Goal: Navigation & Orientation: Understand site structure

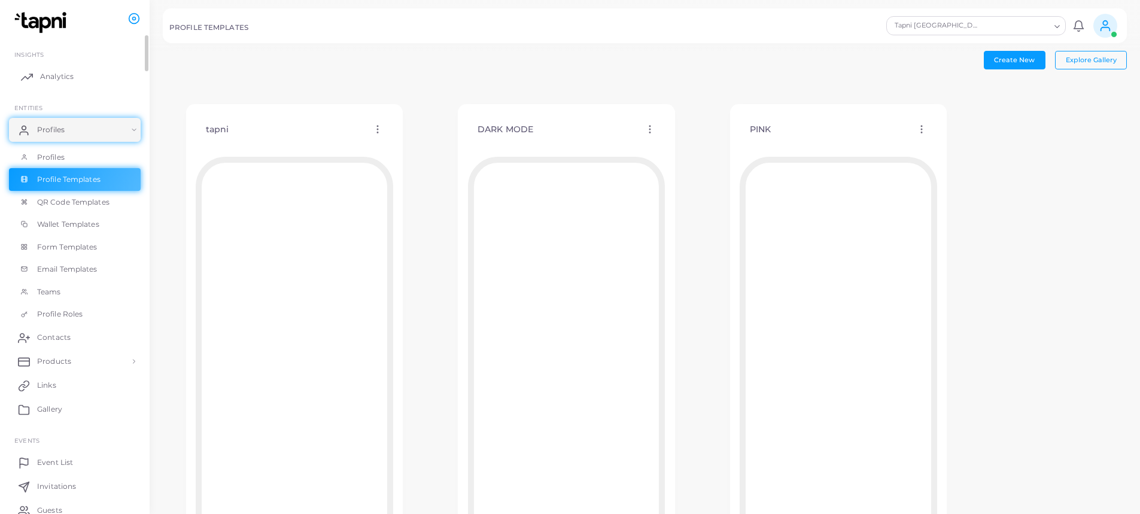
click at [63, 74] on span "Analytics" at bounding box center [57, 76] width 34 height 11
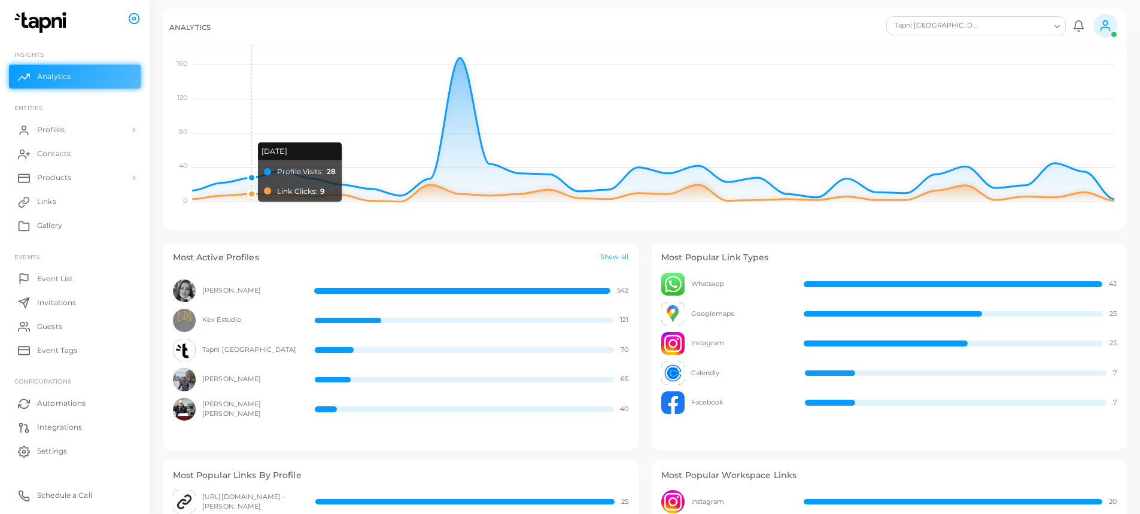
scroll to position [180, 0]
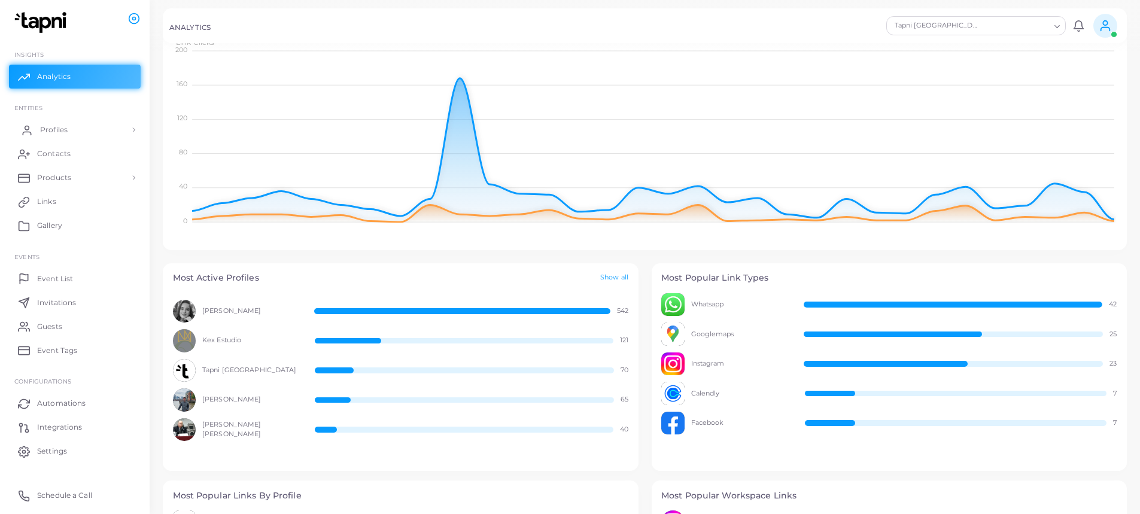
click at [71, 133] on link "Profiles" at bounding box center [75, 130] width 132 height 24
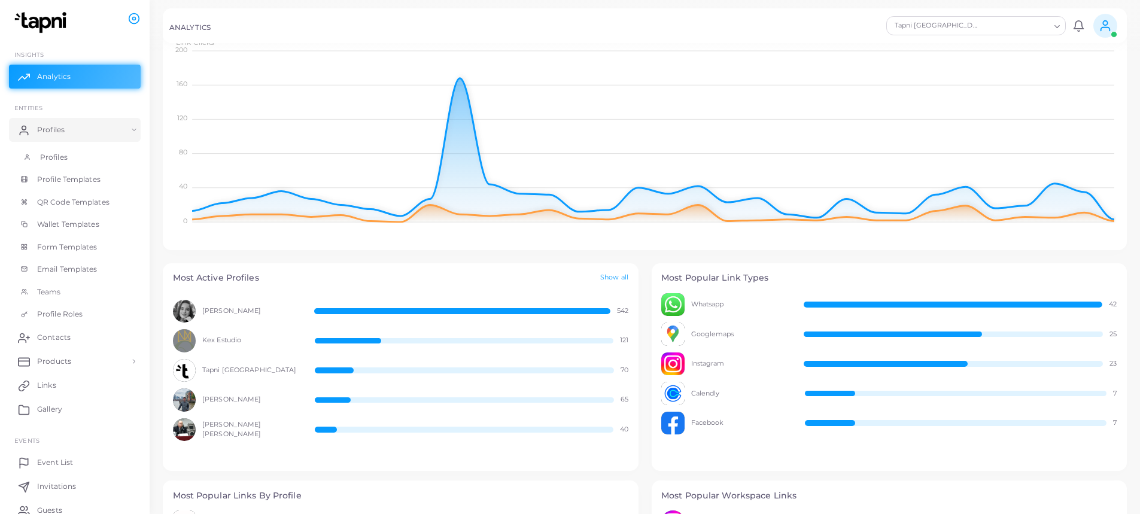
click at [66, 154] on span "Profiles" at bounding box center [54, 157] width 28 height 11
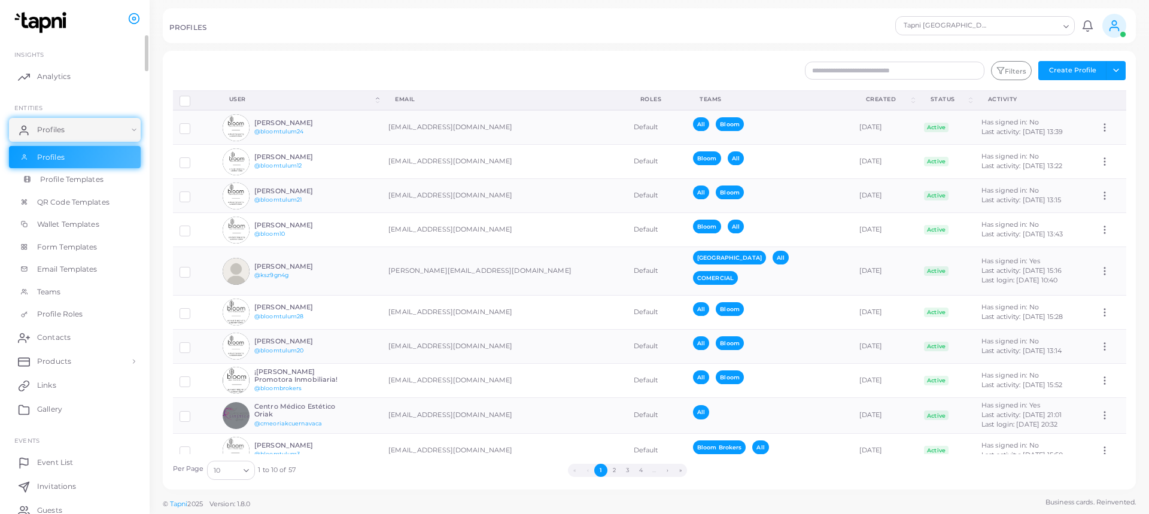
click at [63, 181] on span "Profile Templates" at bounding box center [71, 179] width 63 height 11
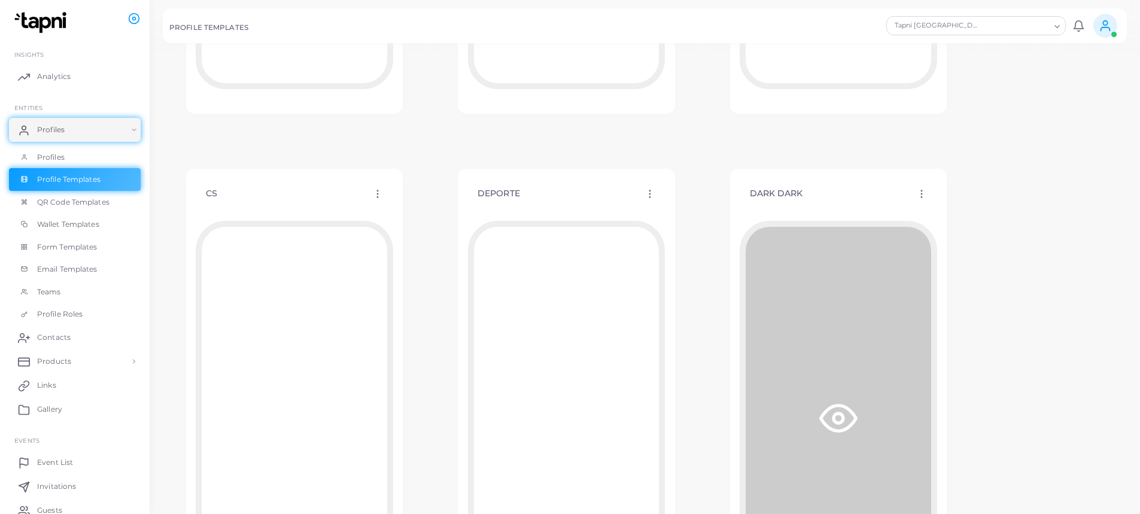
scroll to position [599, 0]
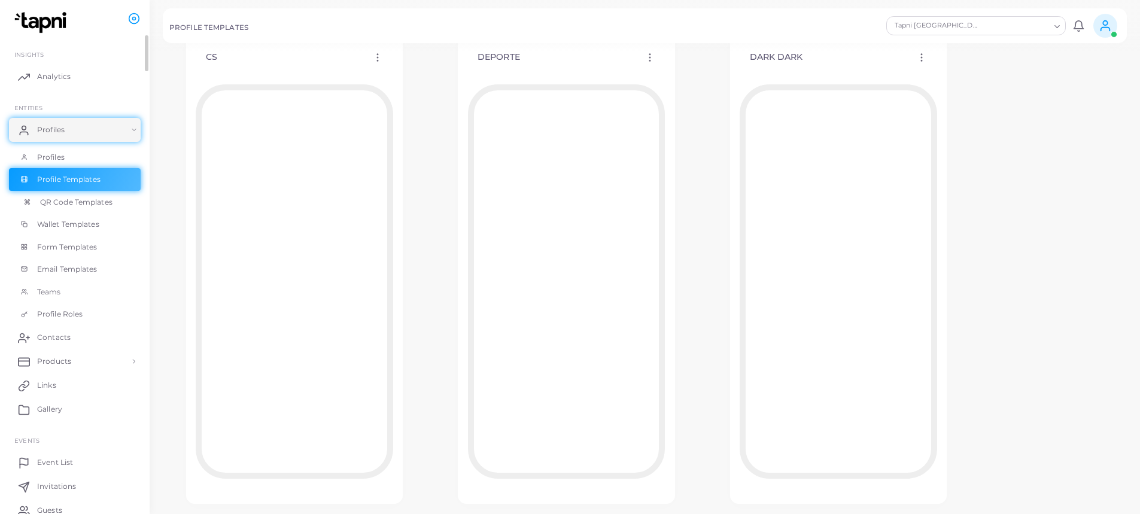
click at [67, 205] on span "QR Code Templates" at bounding box center [76, 202] width 72 height 11
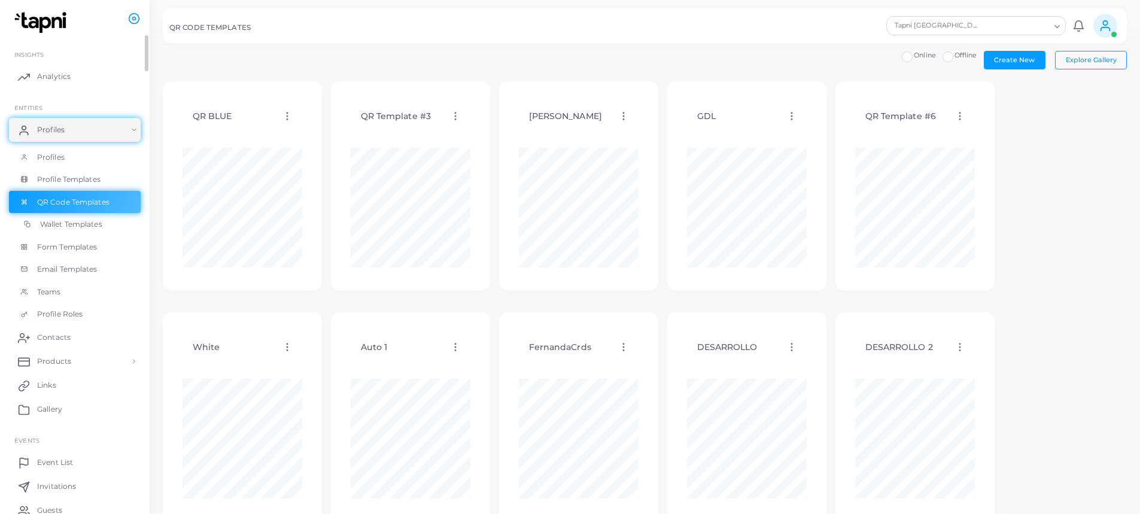
click at [52, 227] on span "Wallet Templates" at bounding box center [71, 224] width 62 height 11
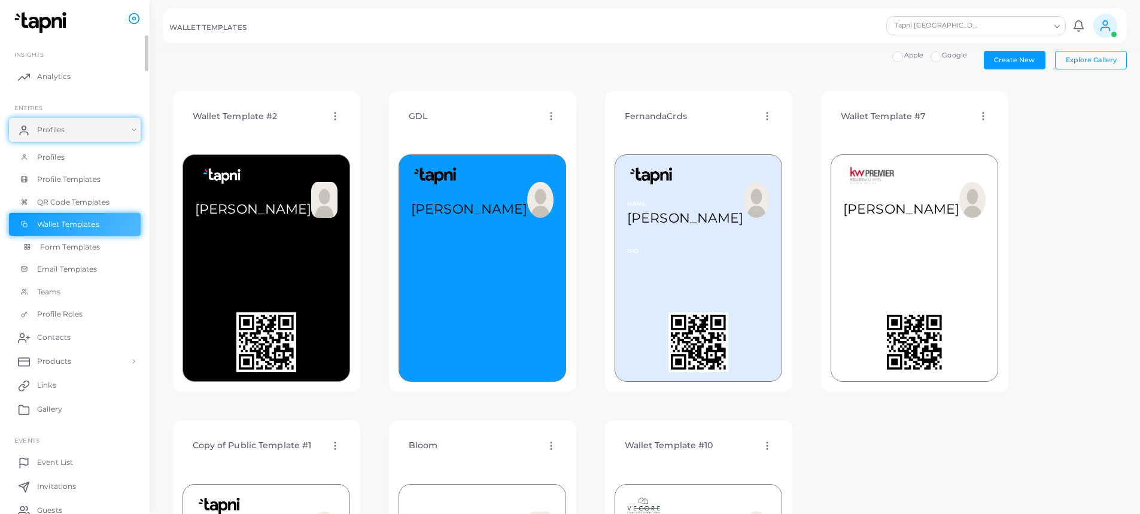
click at [91, 244] on span "Form Templates" at bounding box center [70, 247] width 60 height 11
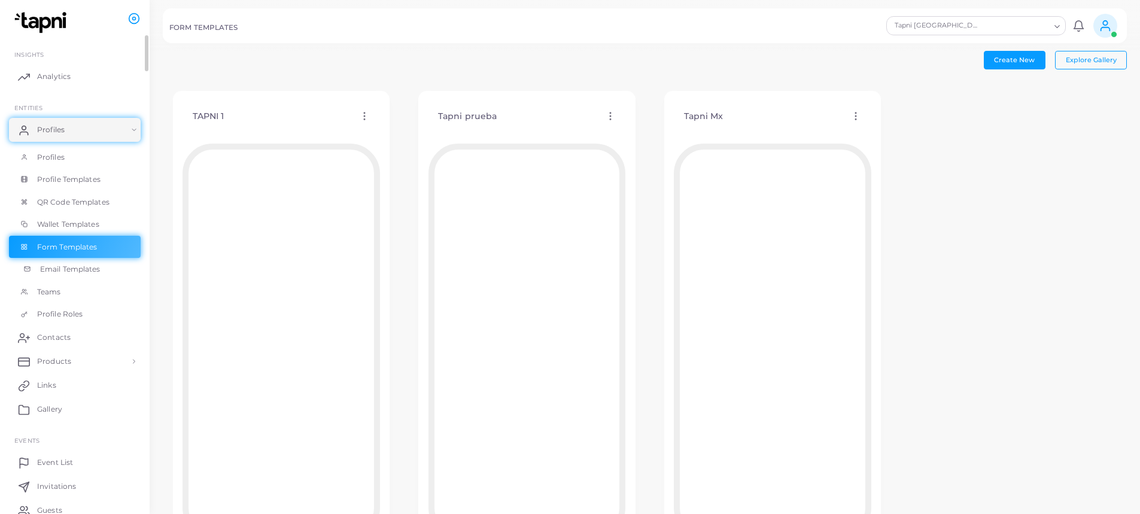
click at [70, 266] on span "Email Templates" at bounding box center [70, 269] width 60 height 11
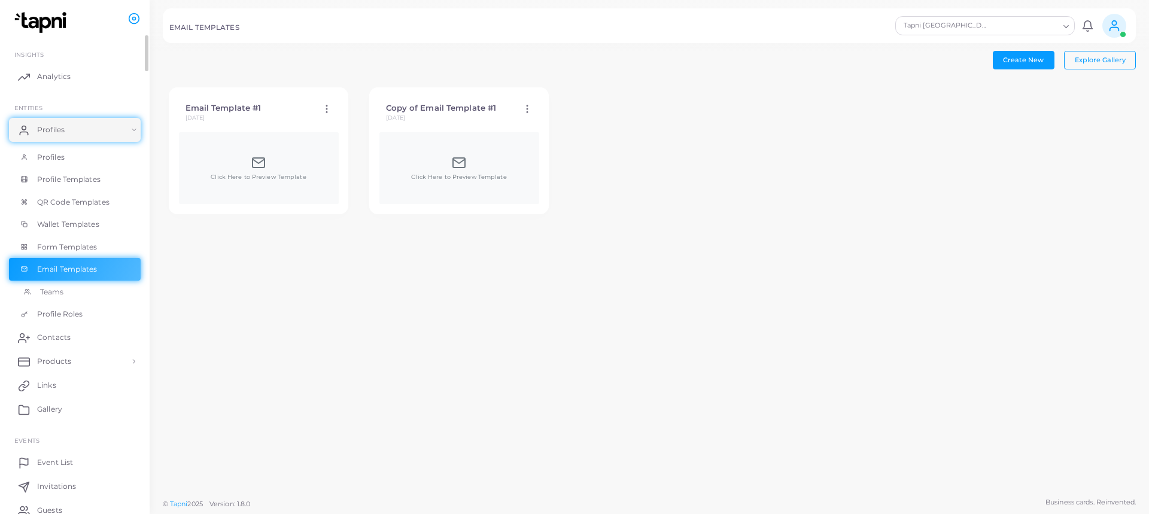
click at [71, 291] on link "Teams" at bounding box center [75, 292] width 132 height 23
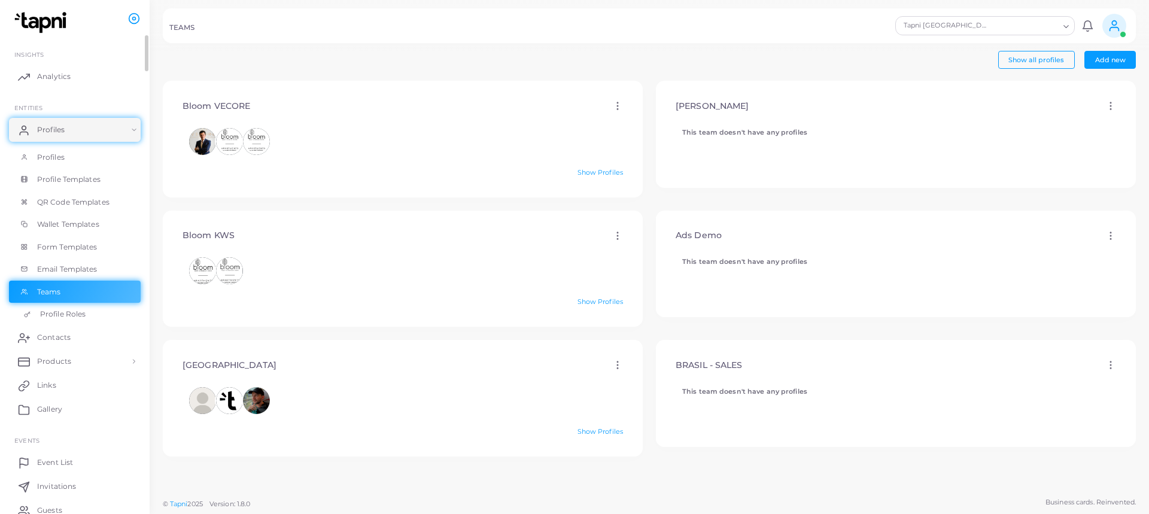
click at [81, 317] on span "Profile Roles" at bounding box center [62, 314] width 45 height 11
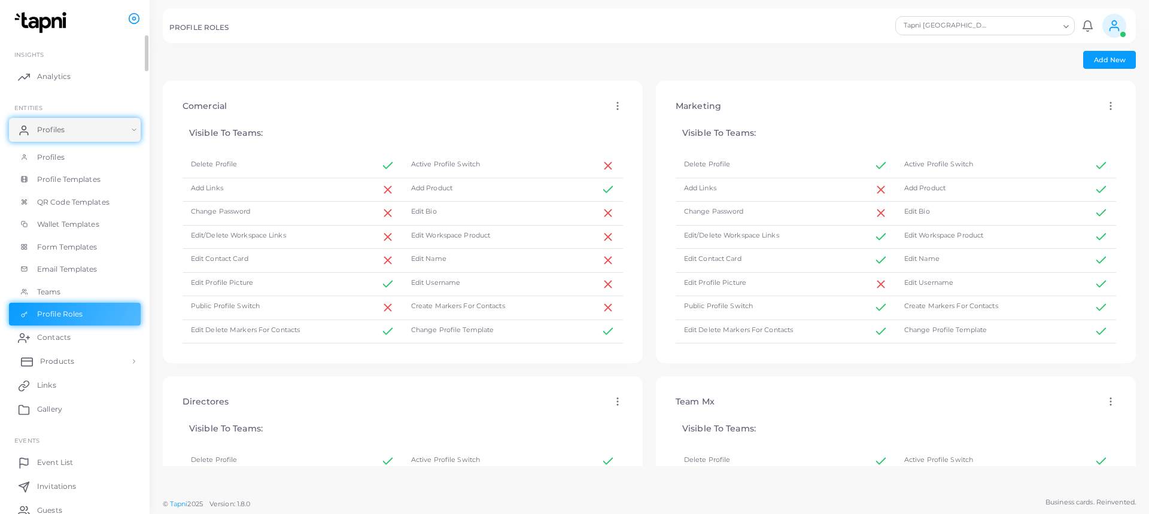
click at [63, 362] on span "Products" at bounding box center [57, 361] width 34 height 11
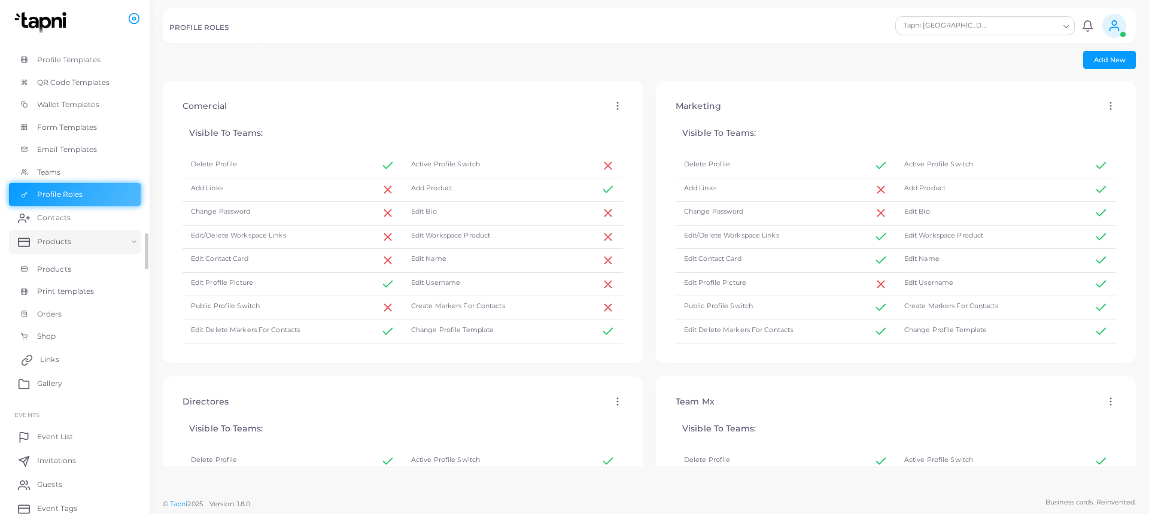
click at [65, 356] on link "Links" at bounding box center [75, 360] width 132 height 24
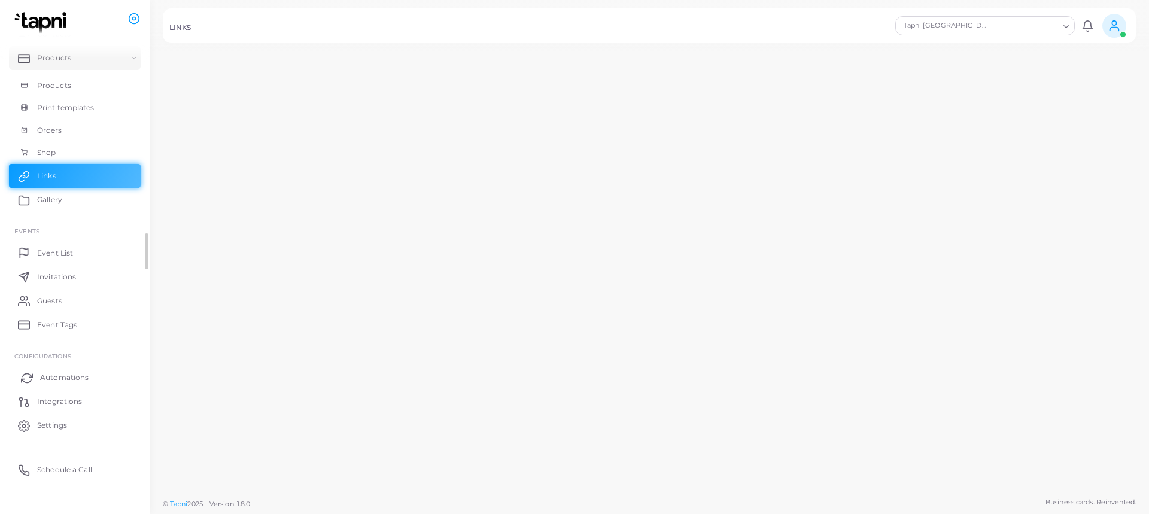
click at [68, 382] on link "Automations" at bounding box center [75, 378] width 132 height 24
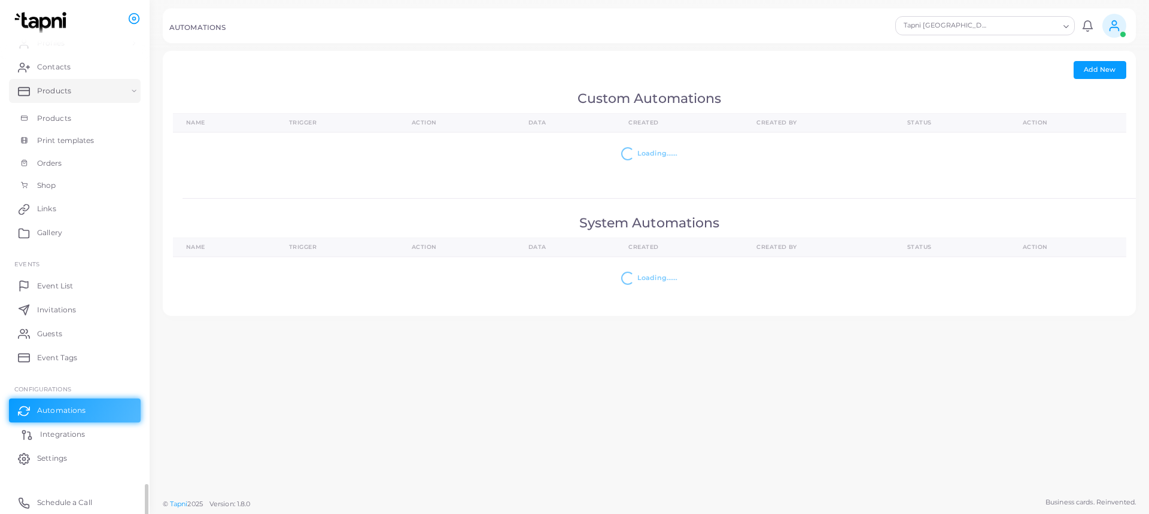
click at [74, 432] on span "Integrations" at bounding box center [62, 434] width 45 height 11
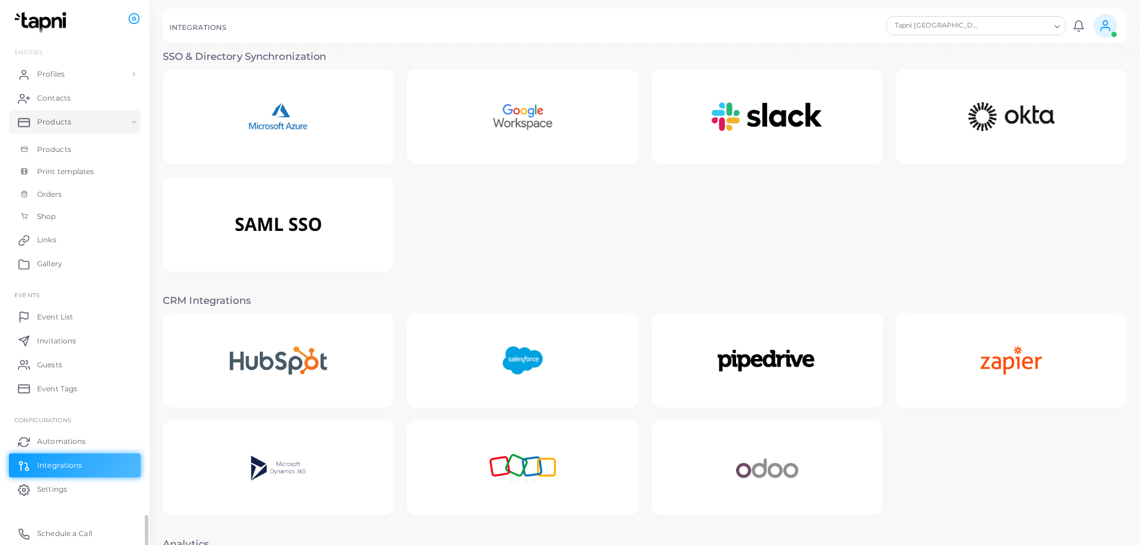
scroll to position [56, 0]
